Goal: Task Accomplishment & Management: Manage account settings

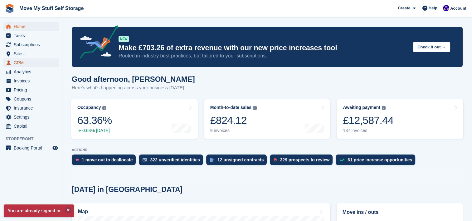
click at [25, 65] on span "CRM" at bounding box center [32, 62] width 37 height 9
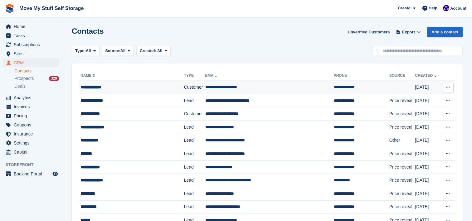
click at [270, 90] on td "**********" at bounding box center [269, 87] width 129 height 13
